Goal: Contribute content

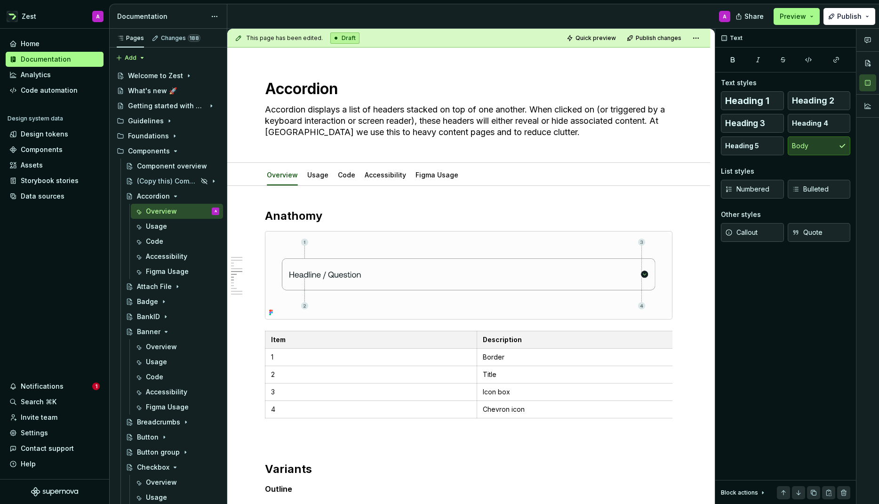
scroll to position [956, 0]
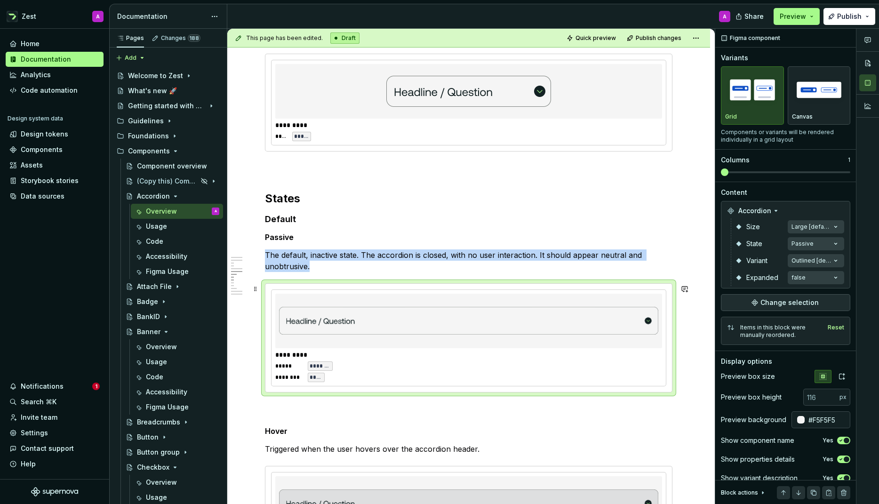
click at [367, 345] on img at bounding box center [468, 320] width 379 height 47
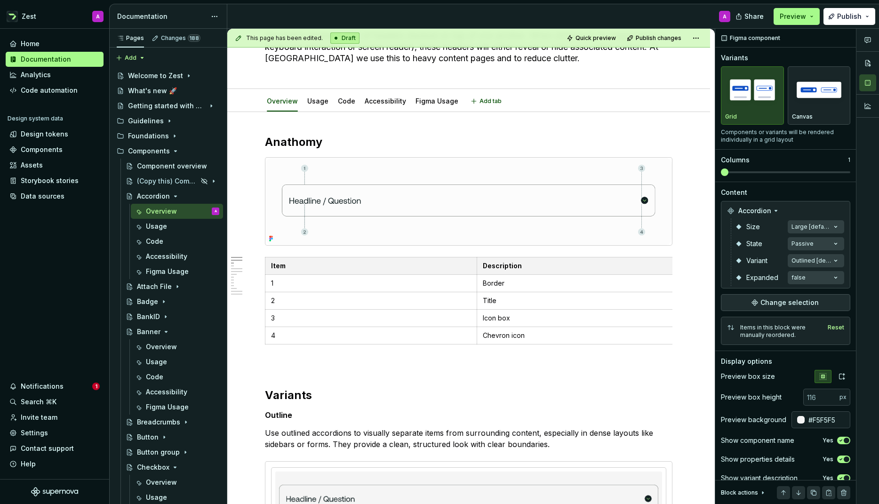
scroll to position [0, 0]
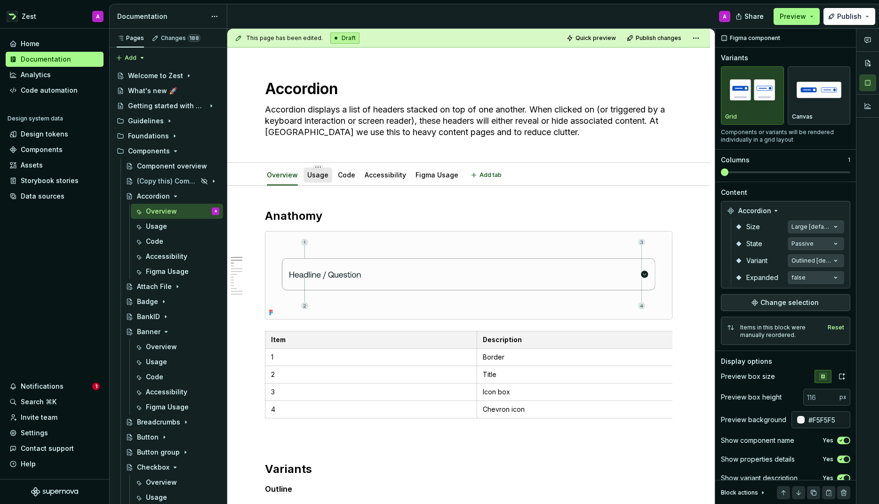
click at [322, 178] on link "Usage" at bounding box center [317, 175] width 21 height 8
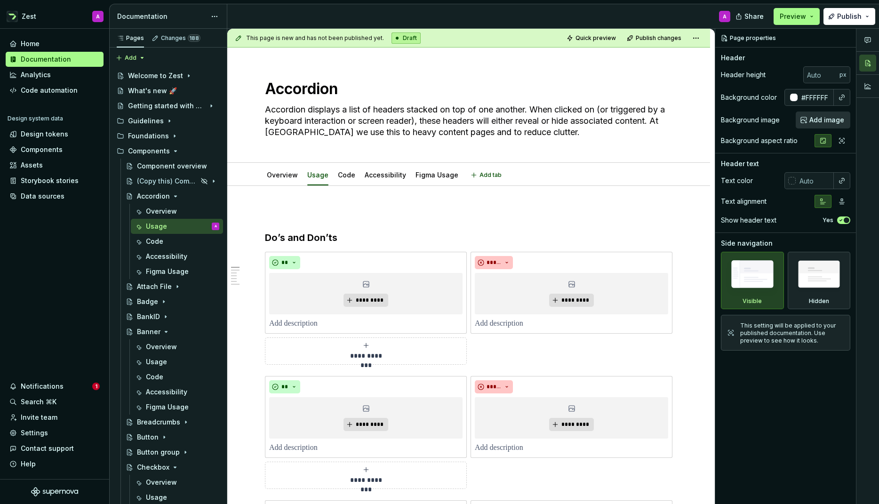
type textarea "*"
click at [369, 346] on icon "submit" at bounding box center [366, 346] width 8 height 8
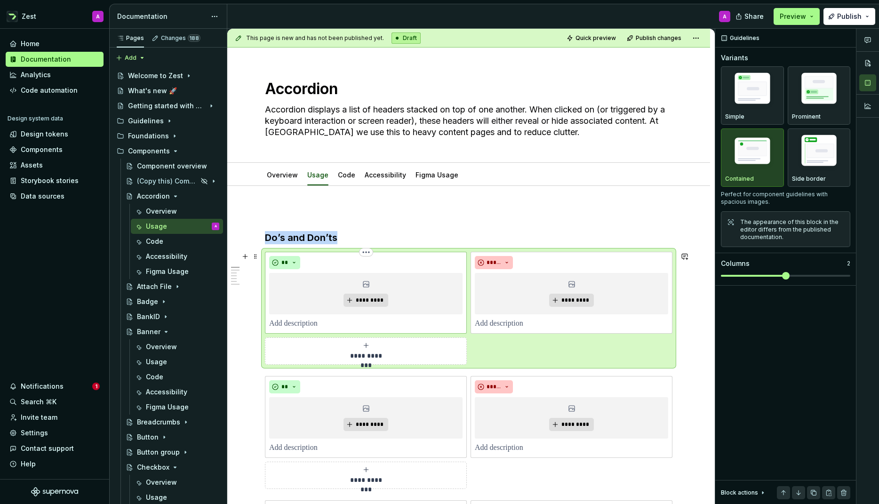
click at [353, 325] on p at bounding box center [365, 323] width 193 height 11
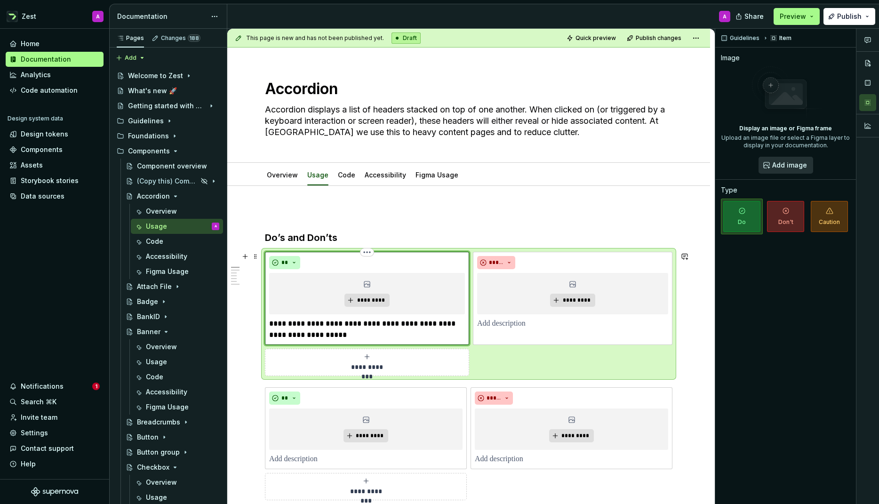
type textarea "*"
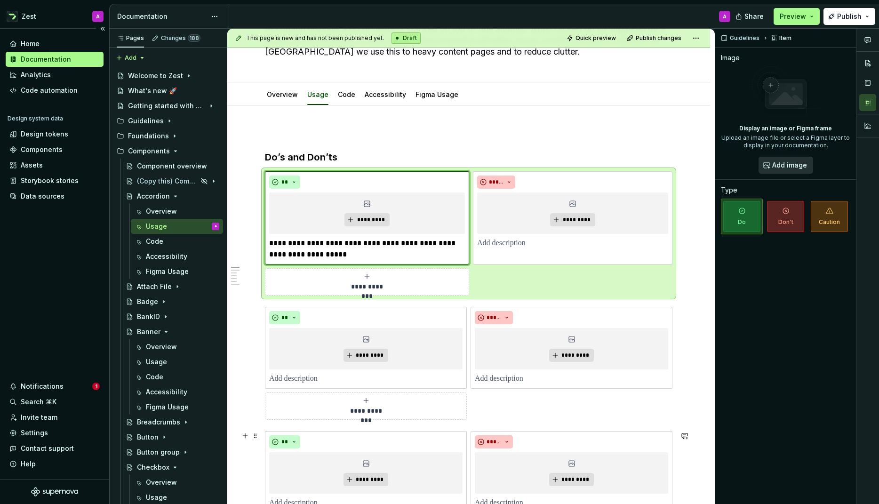
scroll to position [81, 0]
click at [306, 378] on p at bounding box center [365, 377] width 193 height 11
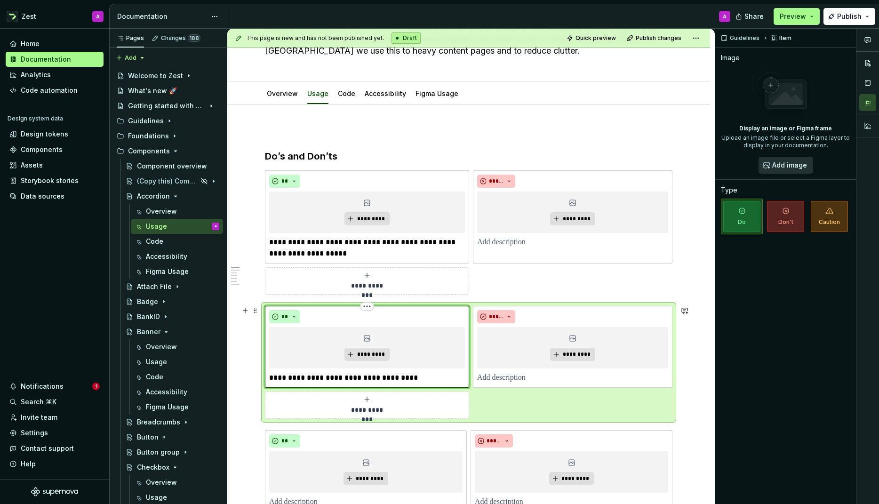
type textarea "*"
